Goal: Transaction & Acquisition: Purchase product/service

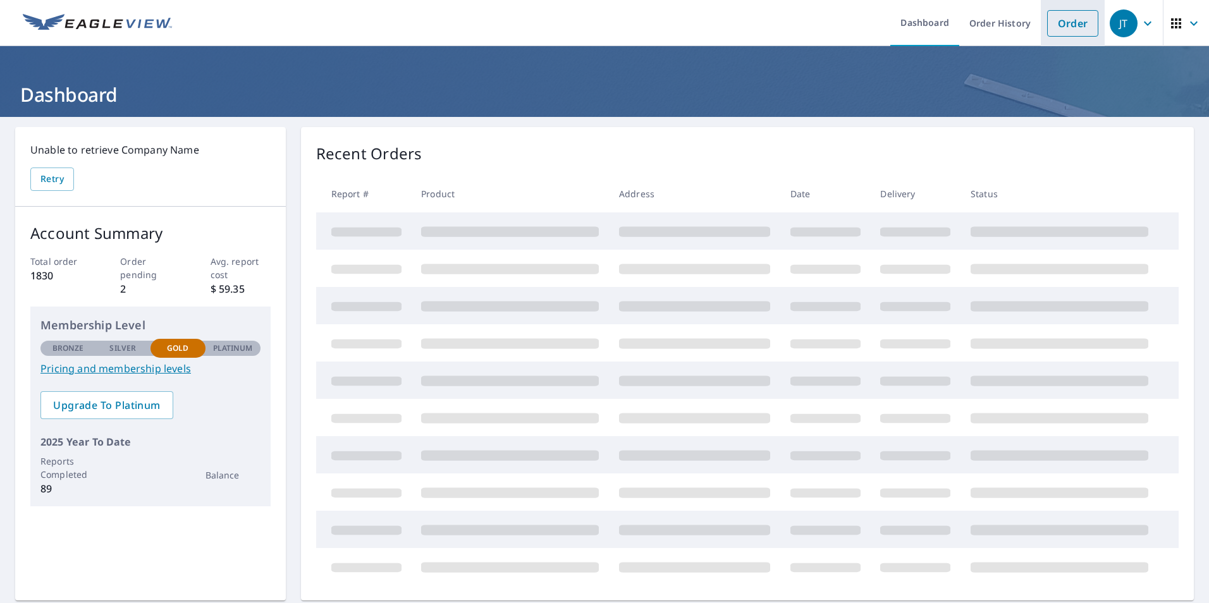
click at [1055, 27] on link "Order" at bounding box center [1072, 23] width 51 height 27
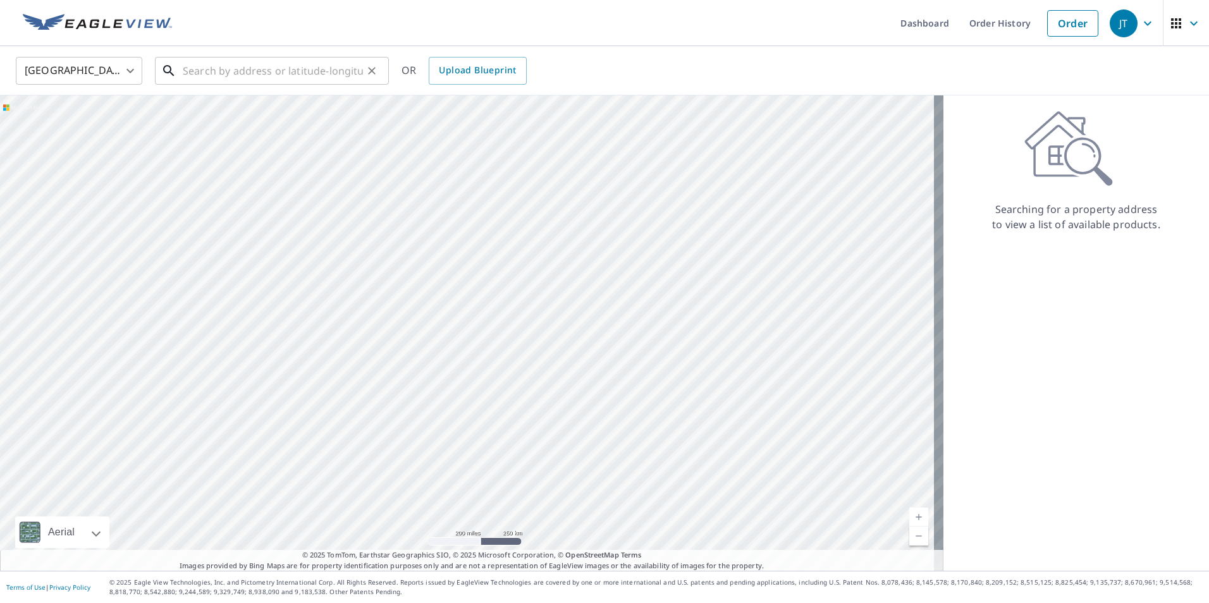
click at [192, 68] on input "text" at bounding box center [273, 70] width 180 height 35
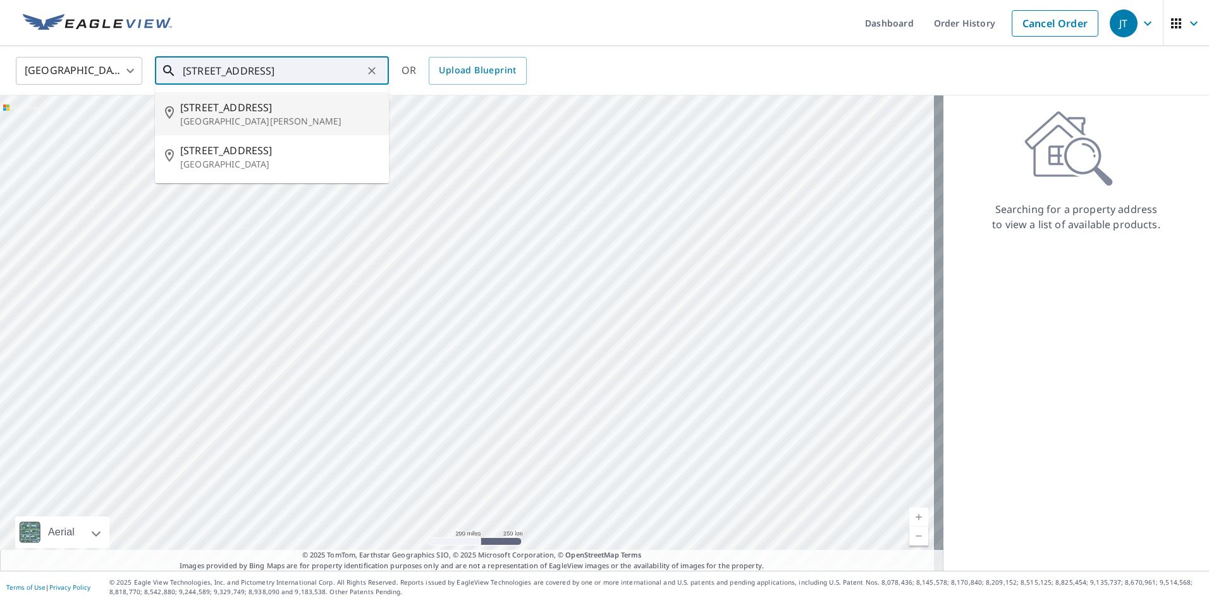
click at [204, 112] on span "[STREET_ADDRESS]" at bounding box center [279, 107] width 199 height 15
type input "[STREET_ADDRESS][PERSON_NAME]"
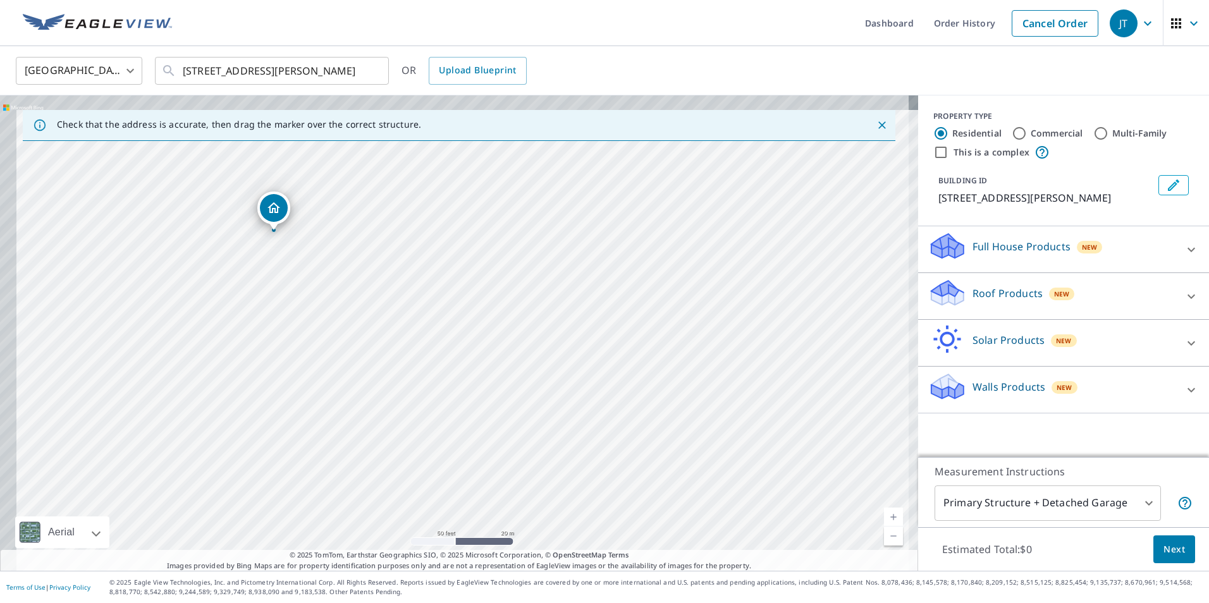
drag, startPoint x: 324, startPoint y: 288, endPoint x: 554, endPoint y: 471, distance: 293.4
click at [554, 471] on div "[STREET_ADDRESS][PERSON_NAME]" at bounding box center [459, 333] width 918 height 476
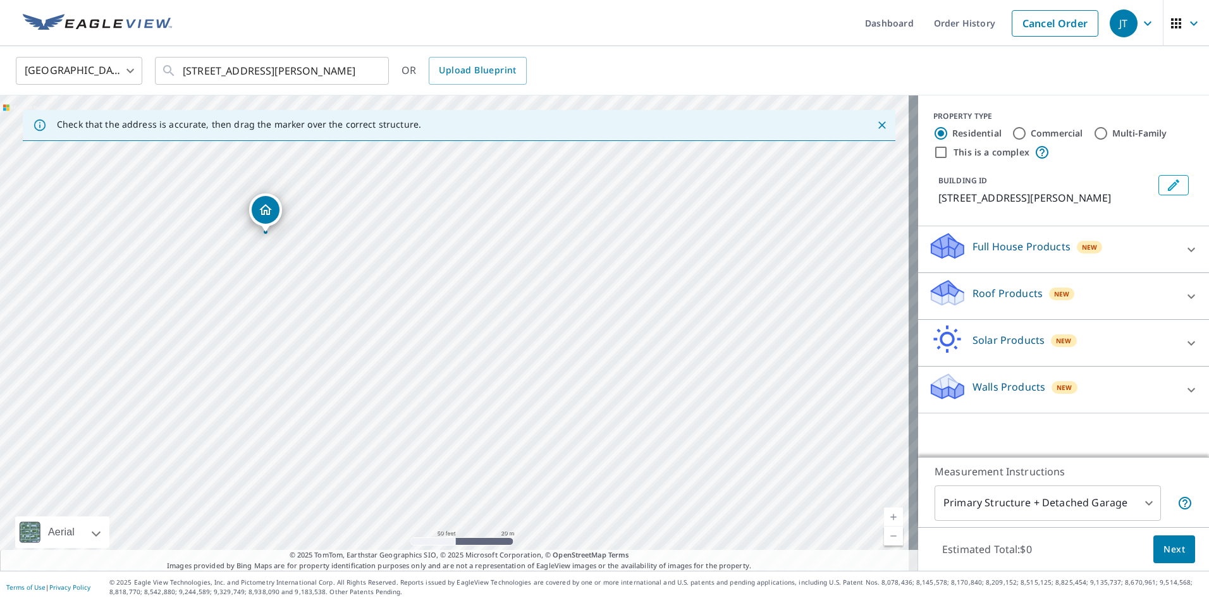
drag, startPoint x: 280, startPoint y: 210, endPoint x: 271, endPoint y: 212, distance: 8.4
click at [1166, 185] on icon "Edit building 1" at bounding box center [1173, 185] width 15 height 15
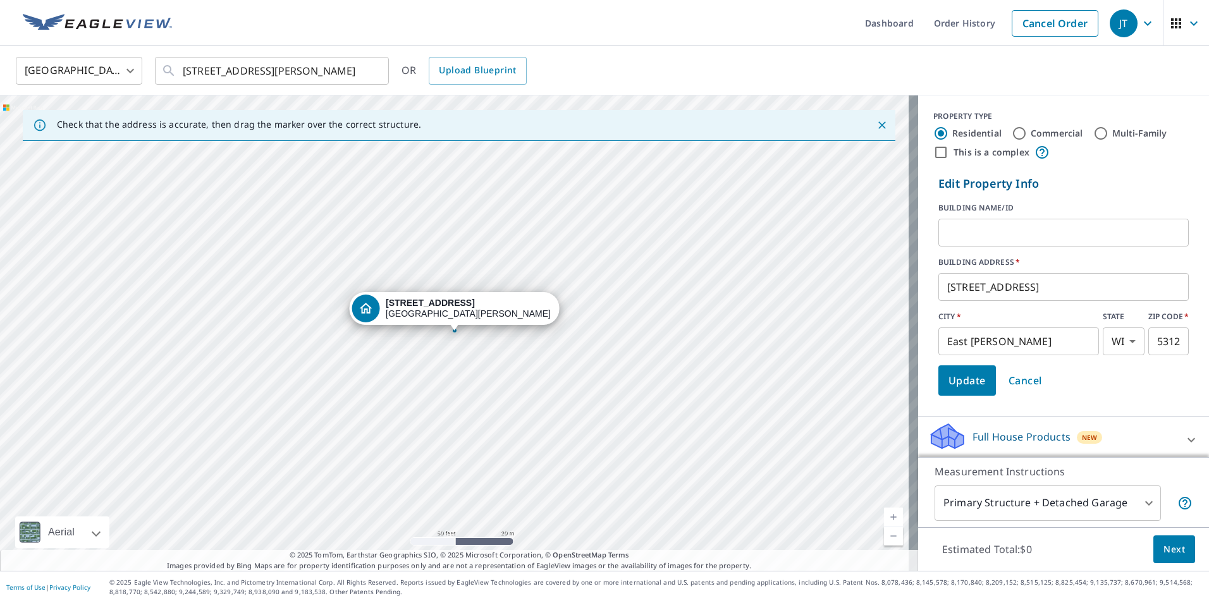
click at [944, 224] on input "text" at bounding box center [1063, 232] width 250 height 35
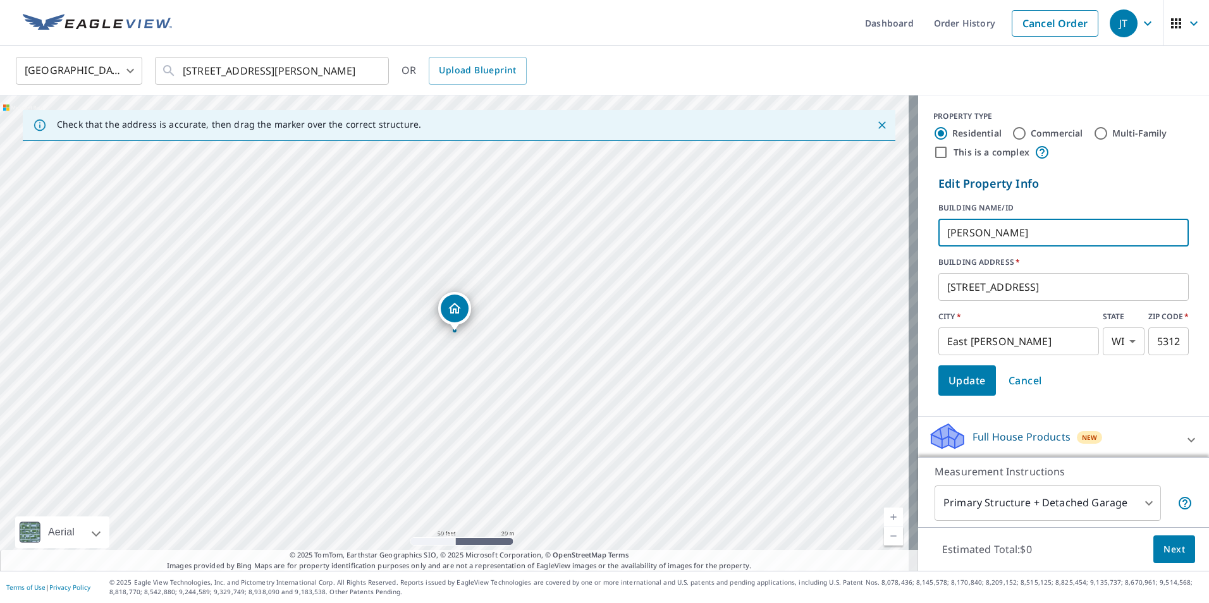
type input "[PERSON_NAME]"
click at [957, 378] on span "Update" at bounding box center [967, 381] width 37 height 18
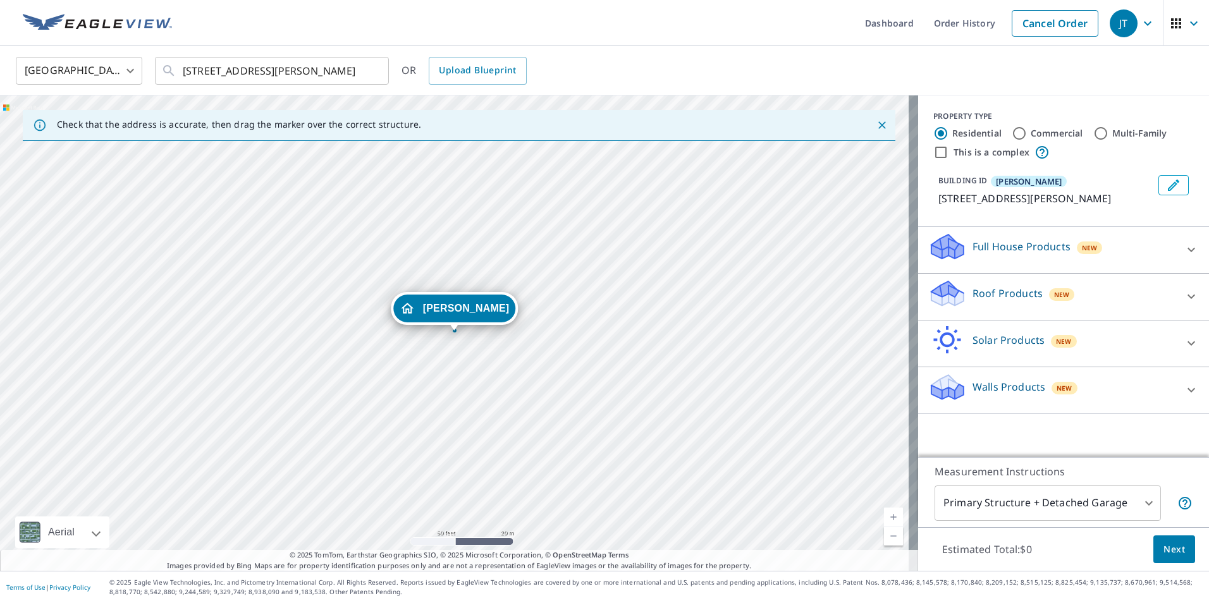
click at [973, 290] on p "Roof Products" at bounding box center [1008, 293] width 70 height 15
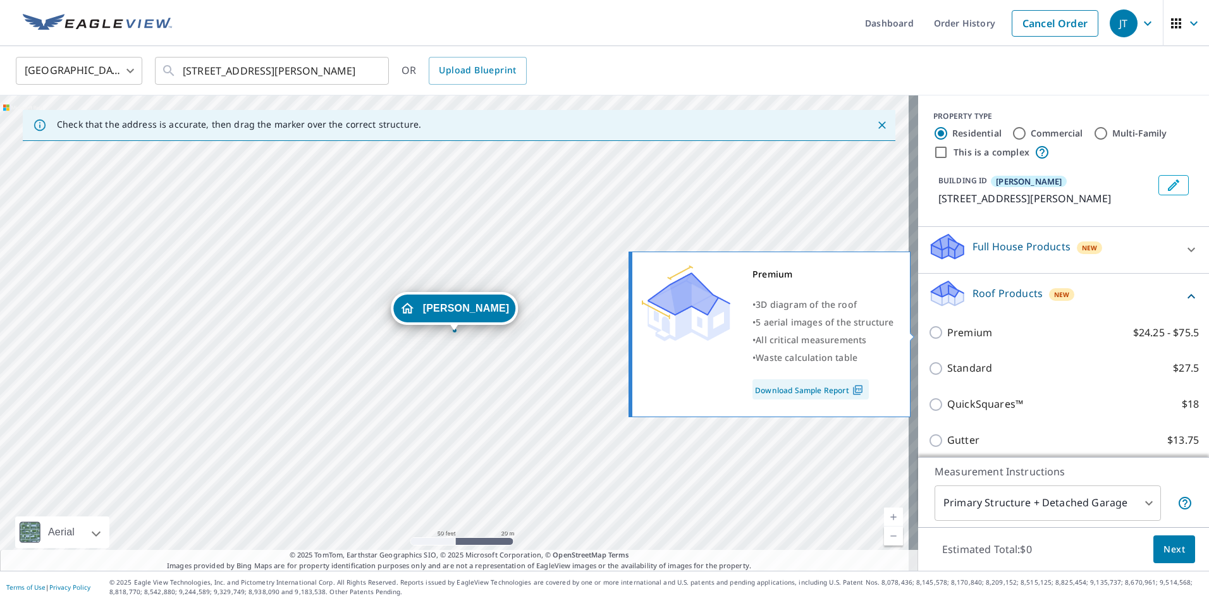
click at [930, 330] on input "Premium $24.25 - $75.5" at bounding box center [937, 332] width 19 height 15
checkbox input "true"
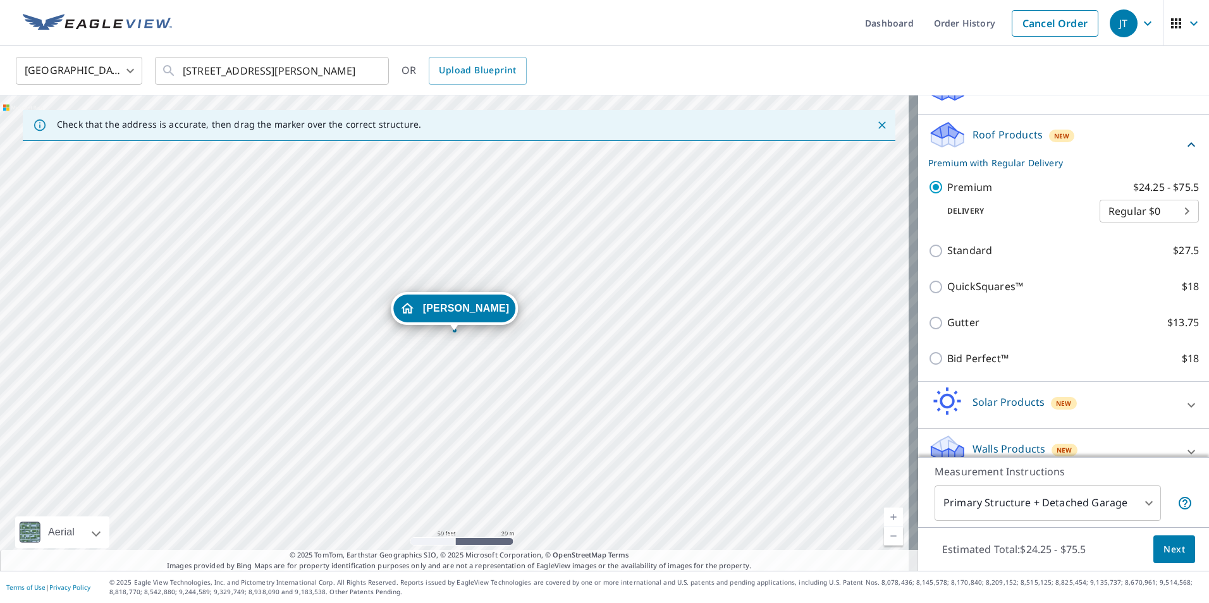
scroll to position [177, 0]
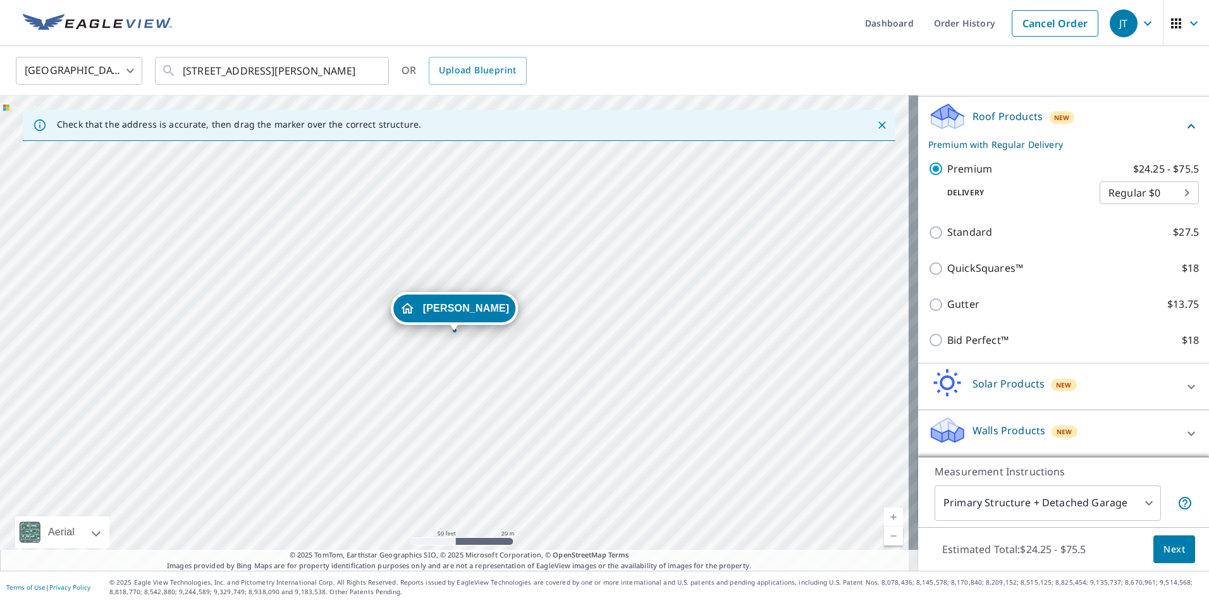
click at [1164, 552] on span "Next" at bounding box center [1175, 550] width 22 height 16
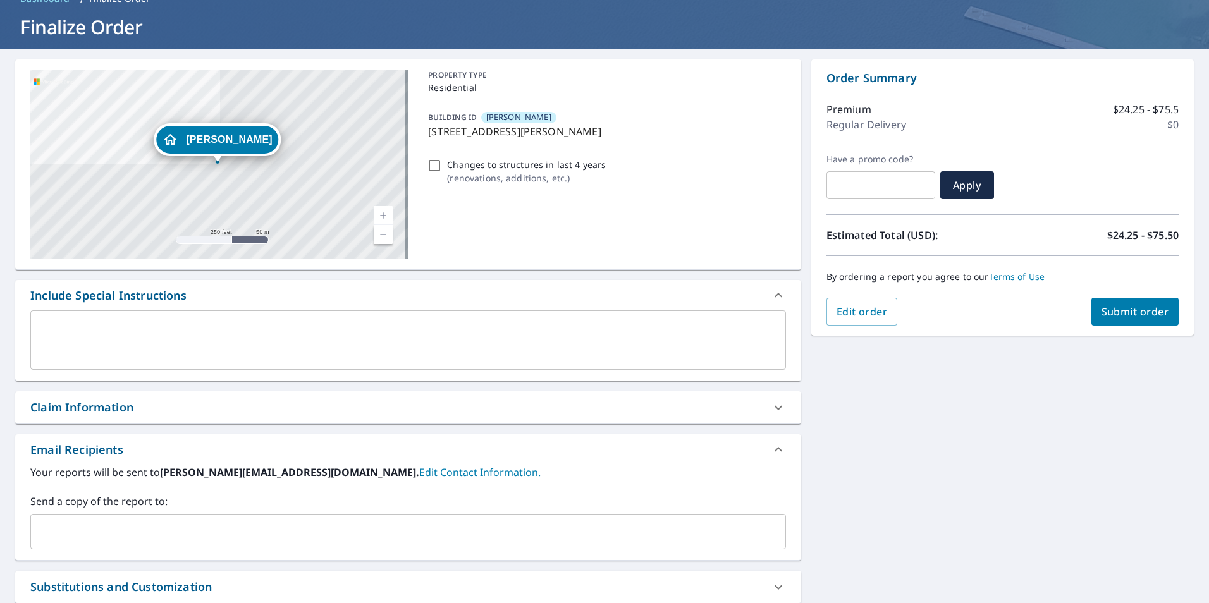
scroll to position [126, 0]
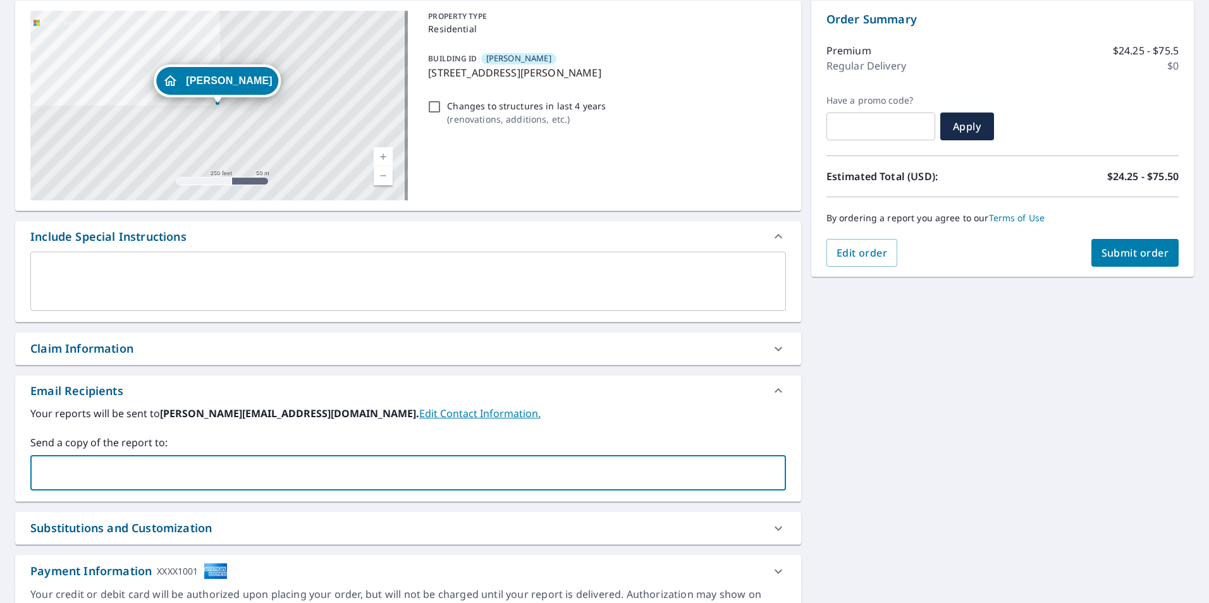
click at [117, 473] on input "text" at bounding box center [398, 473] width 725 height 24
type input "[EMAIL_ADDRESS][DOMAIN_NAME]"
click at [1119, 259] on span "Submit order" at bounding box center [1136, 253] width 68 height 14
checkbox input "true"
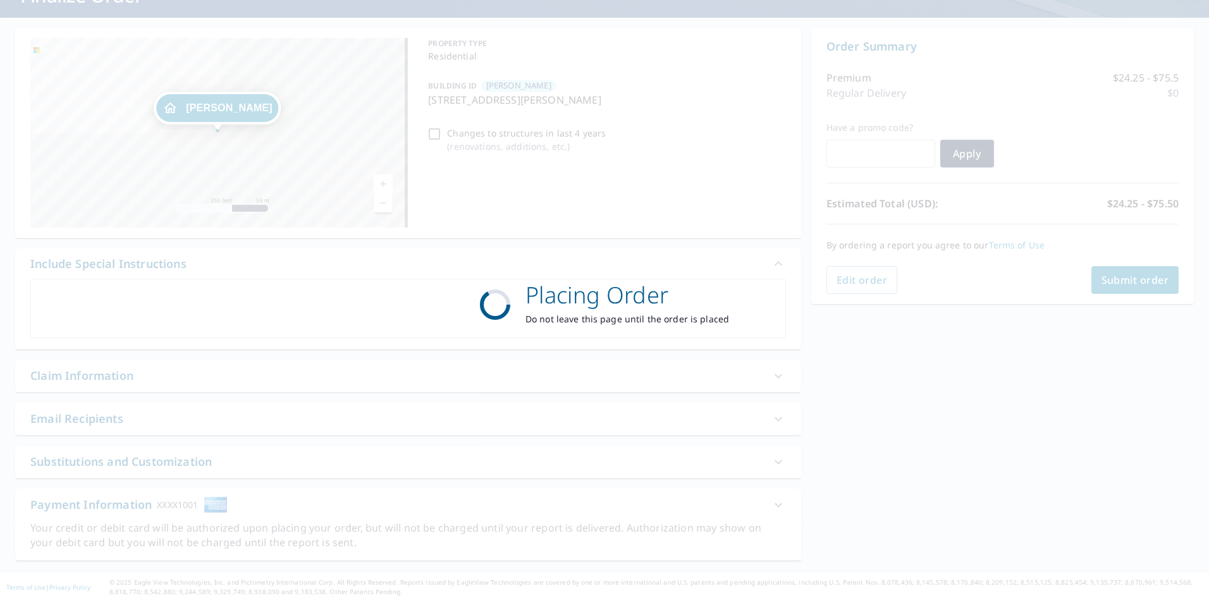
scroll to position [99, 0]
